Goal: Transaction & Acquisition: Subscribe to service/newsletter

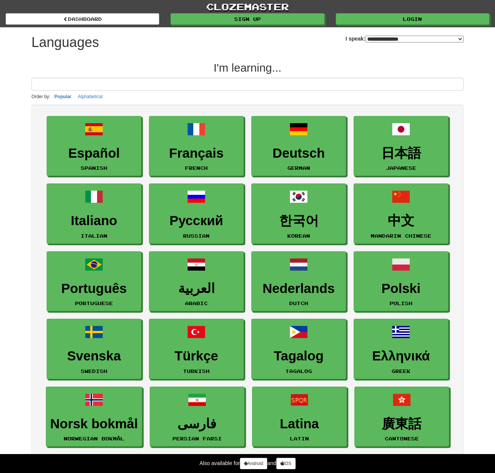
select select "*******"
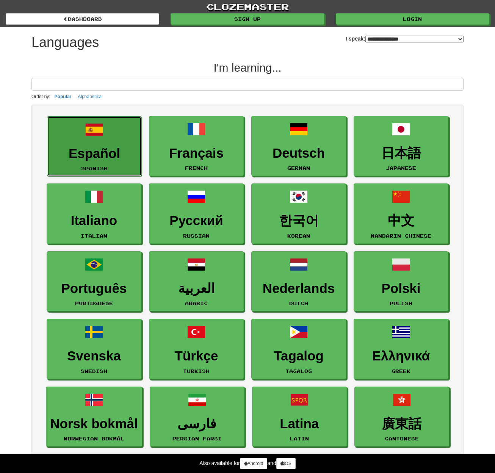
click at [81, 157] on h3 "Español" at bounding box center [94, 153] width 86 height 15
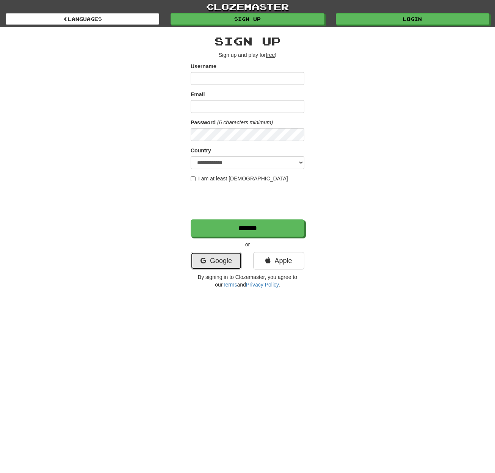
click at [205, 258] on icon at bounding box center [203, 260] width 6 height 7
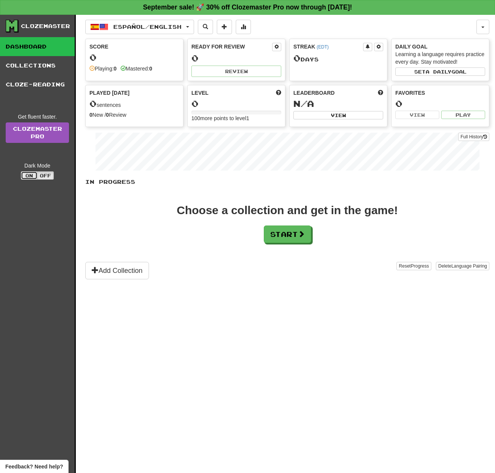
click at [33, 175] on button "On" at bounding box center [29, 175] width 17 height 8
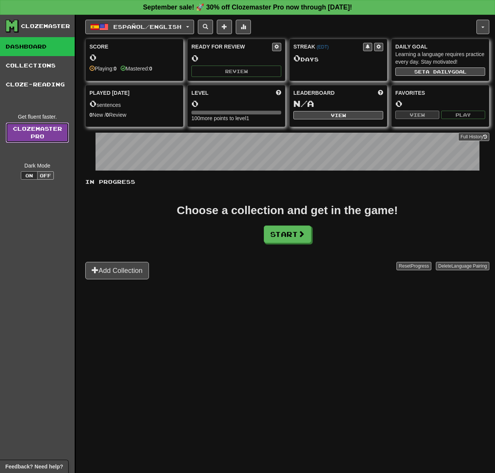
click at [22, 130] on link "Clozemaster Pro" at bounding box center [37, 132] width 63 height 20
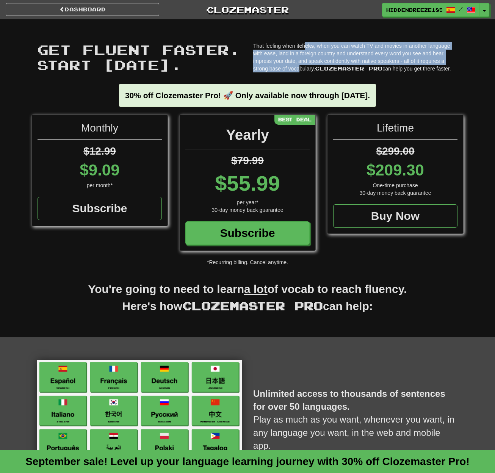
drag, startPoint x: 307, startPoint y: 45, endPoint x: 300, endPoint y: 73, distance: 28.8
click at [300, 73] on div "That feeling when it clicks , when you can watch TV and movies in another langu…" at bounding box center [355, 59] width 216 height 34
click at [295, 66] on p "That feeling when it clicks , when you can watch TV and movies in another langu…" at bounding box center [355, 57] width 205 height 30
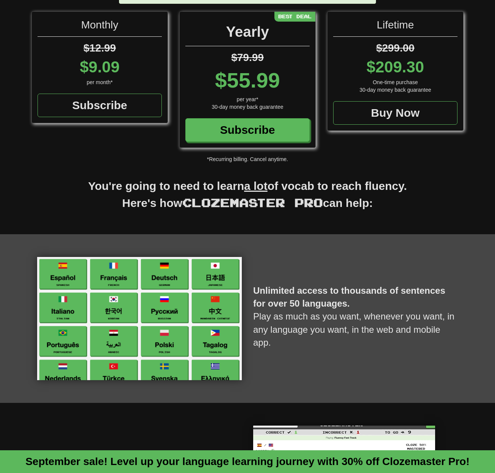
scroll to position [189, 0]
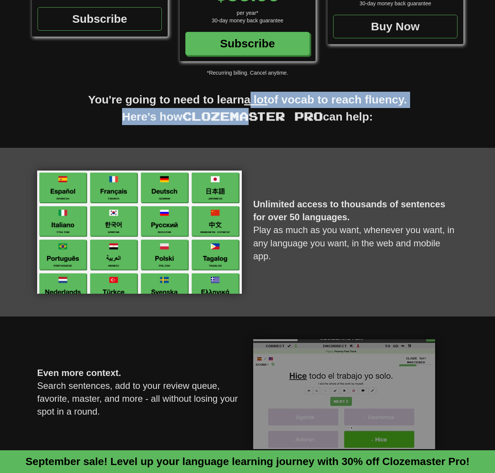
drag, startPoint x: 250, startPoint y: 96, endPoint x: 252, endPoint y: 110, distance: 14.1
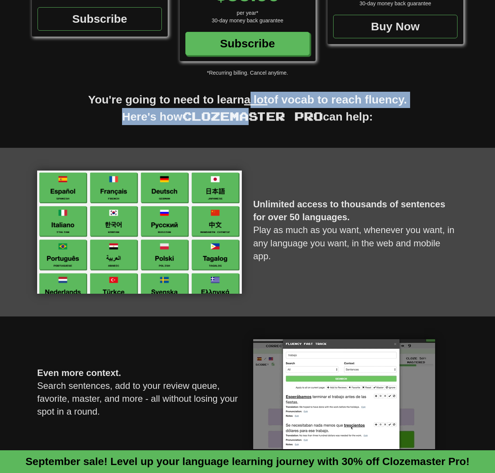
click at [252, 110] on h2 "You're going to need to learn a lot of vocab to reach fluency. Here's how Cloze…" at bounding box center [247, 112] width 432 height 41
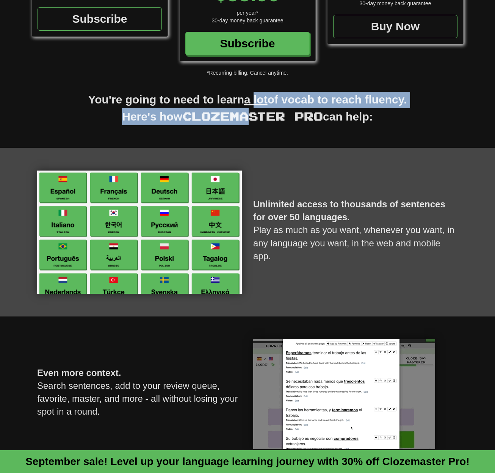
click at [252, 110] on span "Clozemaster Pro" at bounding box center [252, 116] width 141 height 14
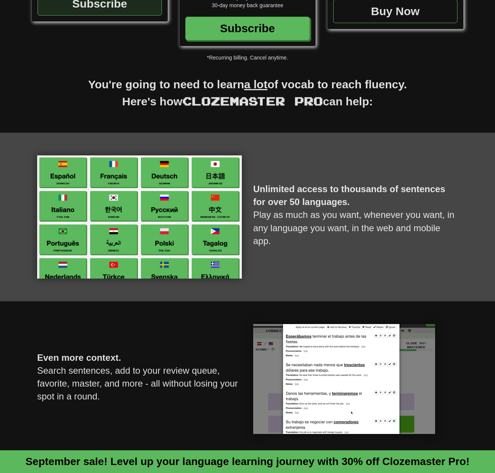
scroll to position [0, 0]
